Goal: Task Accomplishment & Management: Complete application form

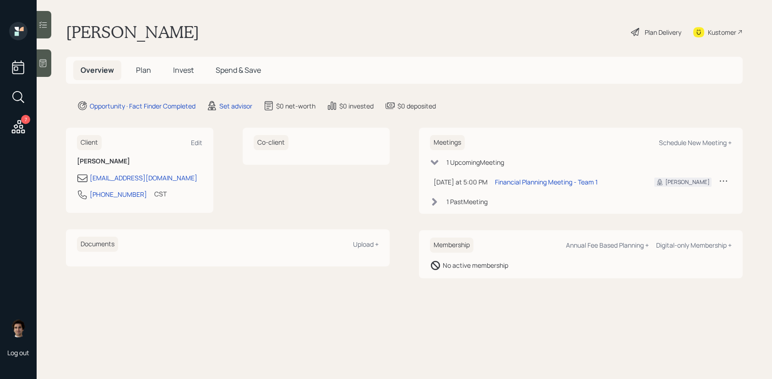
click at [725, 182] on icon at bounding box center [723, 180] width 9 height 9
click at [669, 200] on div "Reschedule" at bounding box center [695, 198] width 66 height 9
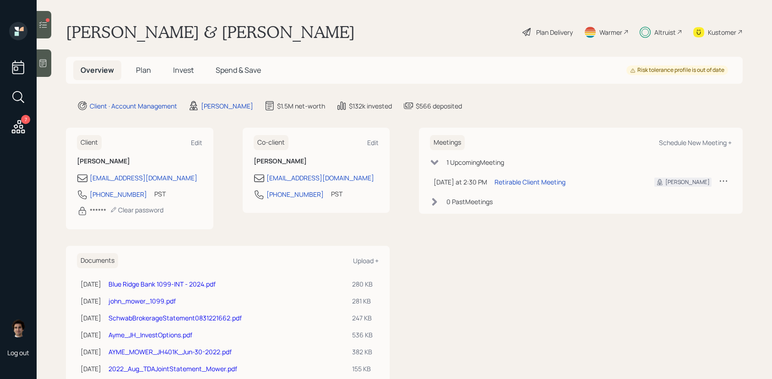
click at [128, 73] on div "Overview Plan Invest Spend & Save" at bounding box center [170, 70] width 195 height 20
click at [141, 72] on span "Plan" at bounding box center [143, 70] width 15 height 10
